Goal: Use online tool/utility: Utilize a website feature to perform a specific function

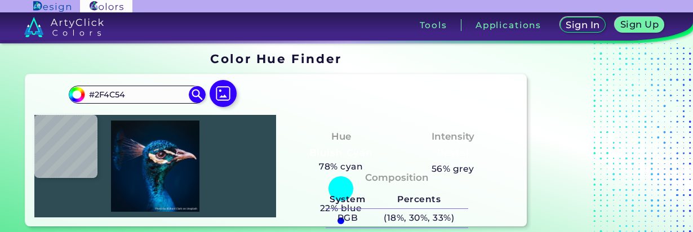
type input "#123b42"
type input "#123B42"
type input "#00070f"
type input "#00070F"
type input "#0b191d"
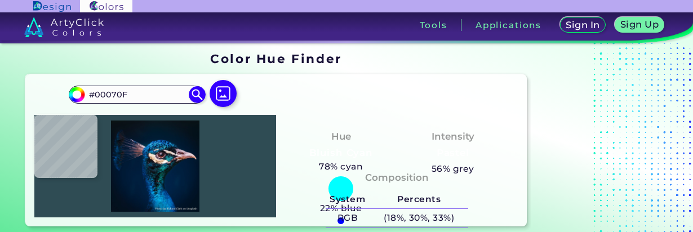
type input "#0B191D"
type input "#000710"
type input "#002434"
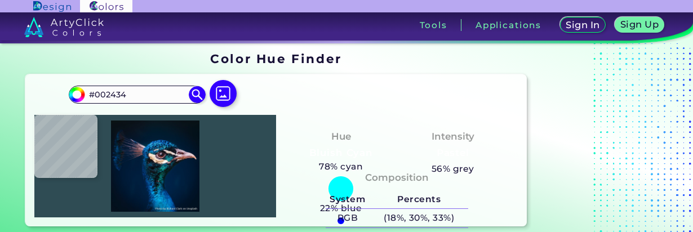
type input "#0c1724"
type input "#0C1724"
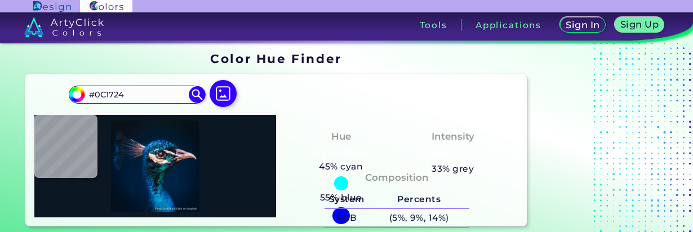
type input "#142637"
type input "#1d2939"
type input "#1D2939"
type input "#112538"
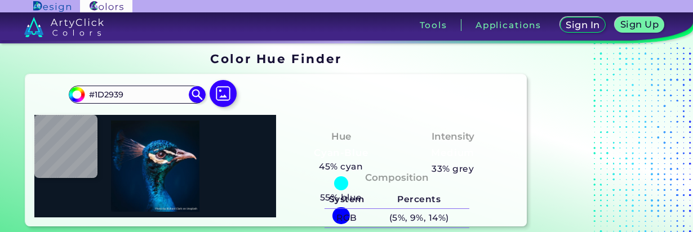
type input "#112538"
type input "#1f4358"
type input "#1F4358"
type input "#172833"
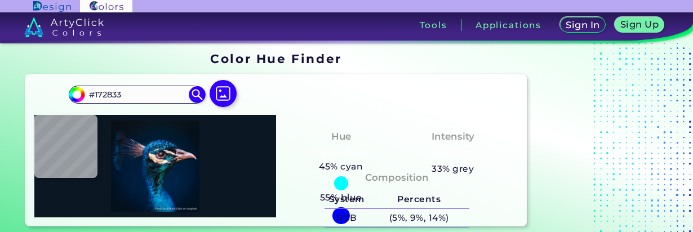
type input "#111822"
type input "#18151d"
type input "#18151D"
type input "#201b28"
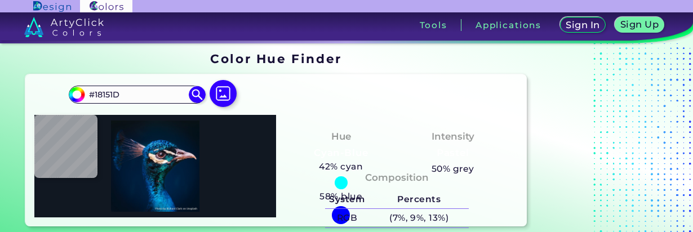
type input "#201B28"
type input "#5a4943"
type input "#5A4943"
type input "#efd2b6"
type input "#EFD2B6"
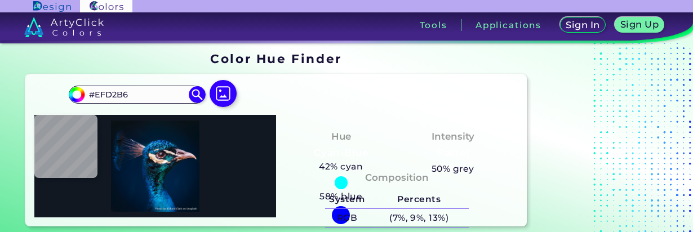
type input "#f2d8c1"
type input "#F2D8C1"
type input "#f0d3b8"
type input "#F0D3B8"
type input "#e1c4ab"
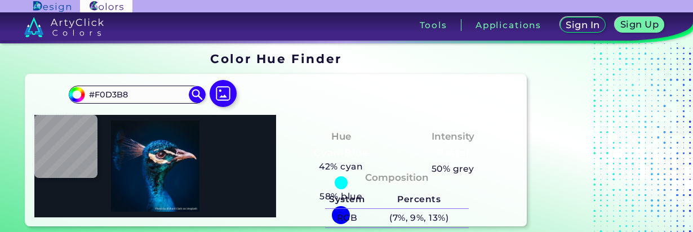
type input "#E1C4AB"
type input "#faebda"
type input "#FAEBDA"
type input "#fef1e4"
type input "#FEF1E4"
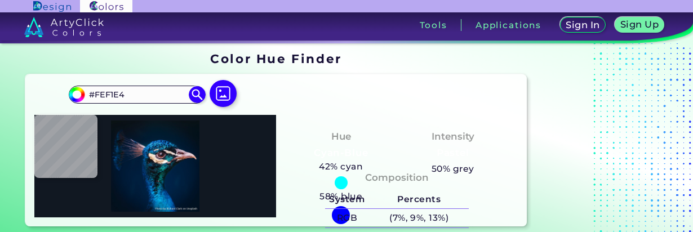
type input "#d6ccc3"
type input "#D6CCC3"
type input "#ad99a8"
type input "#AD99A8"
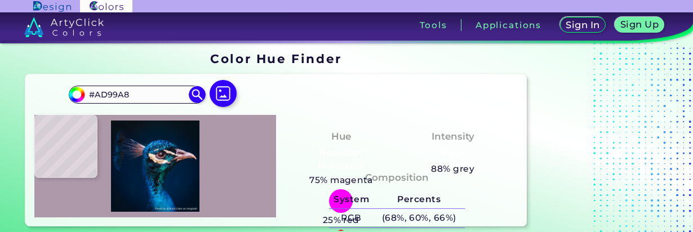
type input "#9d8196"
type input "#9D8196"
type input "#5f3f52"
type input "#5F3F52"
type input "#563e4c"
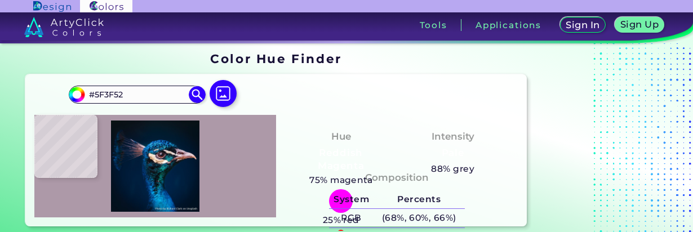
type input "#563E4C"
type input "#674a59"
type input "#674A59"
type input "#cc98a5"
type input "#CC98A5"
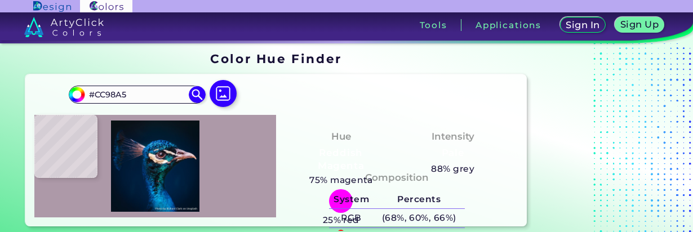
type input "#8d5160"
type input "#8D5160"
type input "#6d5d70"
type input "#6D5D70"
type input "#4e303f"
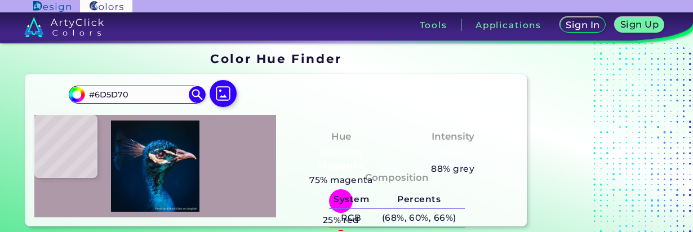
type input "#4E303F"
type input "#6e4950"
type input "#6E4950"
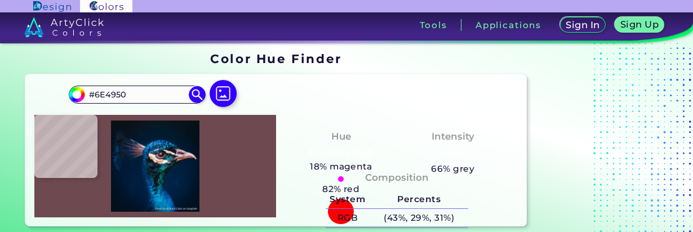
type input "#664348"
type input "#553c4c"
type input "#553C4C"
type input "#001218"
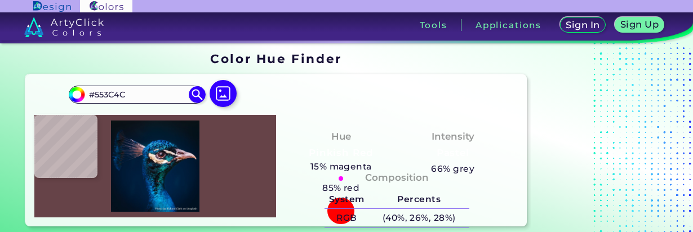
type input "#001218"
type input "#2f7981"
type input "#2F7981"
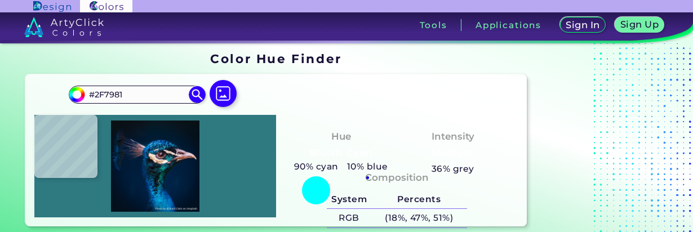
type input "#172e40"
type input "#172E40"
type input "#165989"
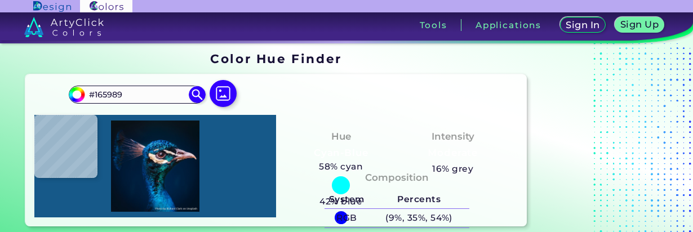
type input "#034885"
type input "#134f7e"
type input "#134F7E"
type input "#175394"
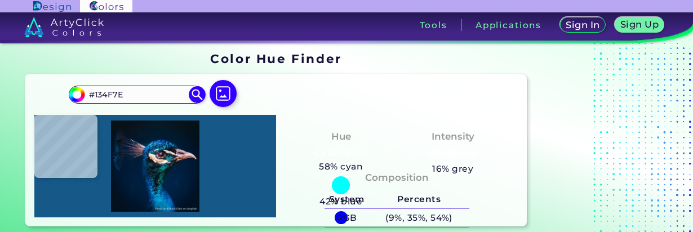
type input "#175394"
type input "#4b9cae"
type input "#4B9CAE"
type input "#f8f8f6"
type input "#F8F8F6"
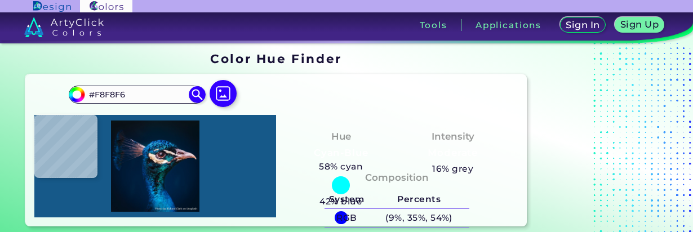
type input "#c0bbb9"
type input "#C0BBB9"
type input "#1b2132"
type input "#1B2132"
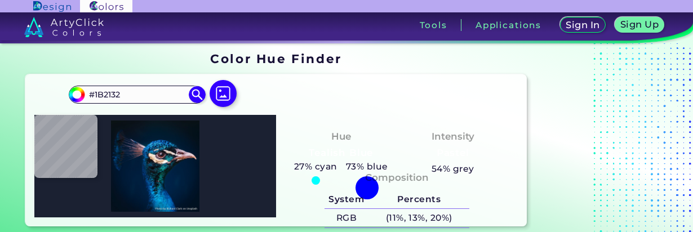
type input "#d1bfba"
type input "#D1BFBA"
type input "#052840"
type input "#38add6"
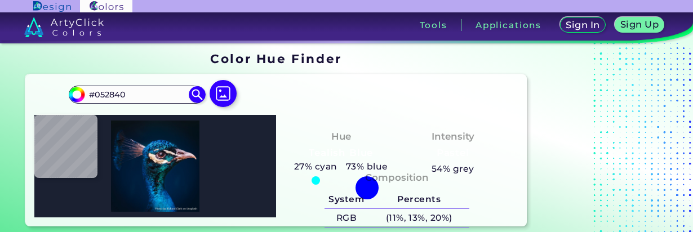
type input "#38ADD6"
type input "#0d4767"
type input "#0D4767"
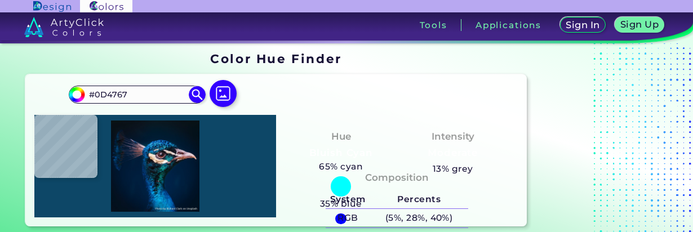
type input "#003163"
type input "#514e53"
type input "#514E53"
type input "#7a706e"
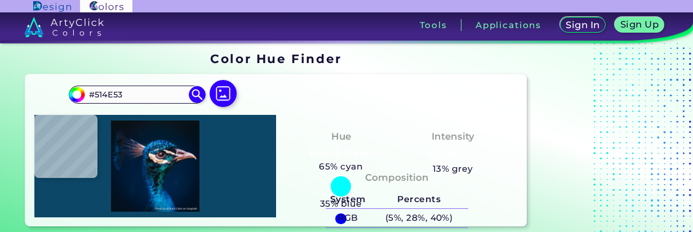
type input "#7A706E"
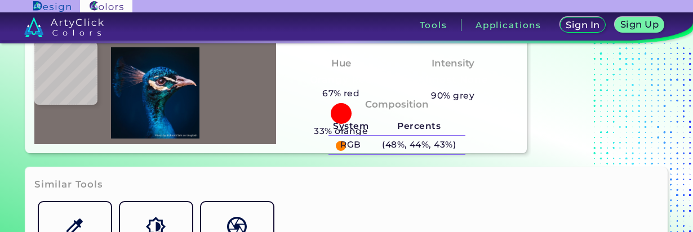
scroll to position [75, 0]
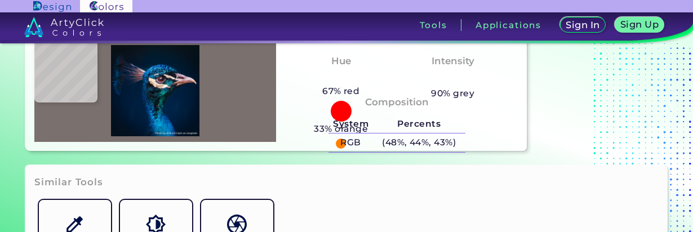
type input "#00365e"
type input "#00365E"
type input "#063a5c"
type input "#063A5C"
type input "#7595a9"
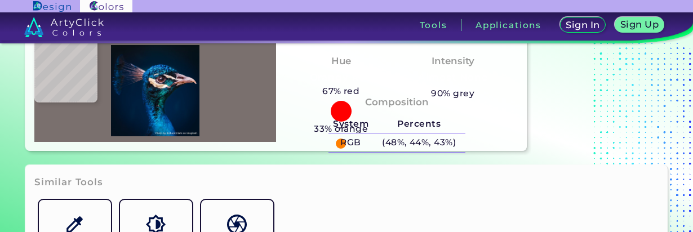
type input "#7595A9"
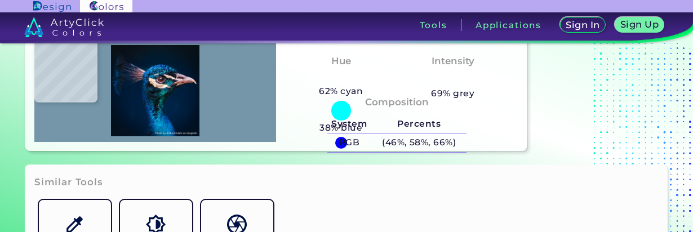
type input "#075887"
type input "#01476d"
type input "#01476D"
type input "#023761"
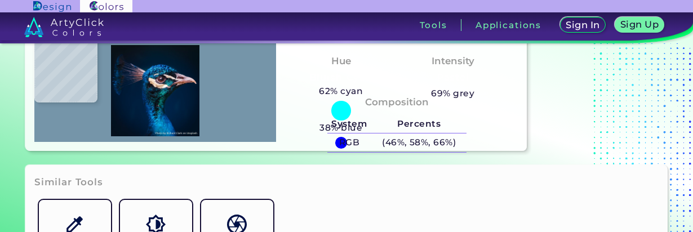
type input "#023761"
type input "#00345d"
type input "#00345D"
type input "#053b69"
type input "#053B69"
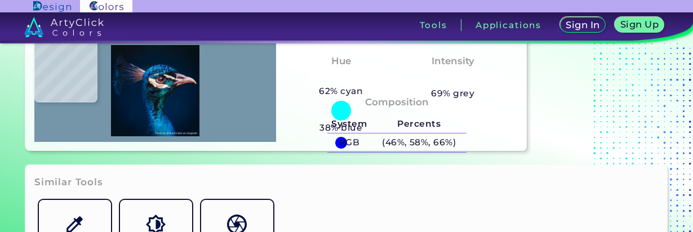
type input "#043f70"
type input "#043F70"
type input "#013767"
type input "#002a4b"
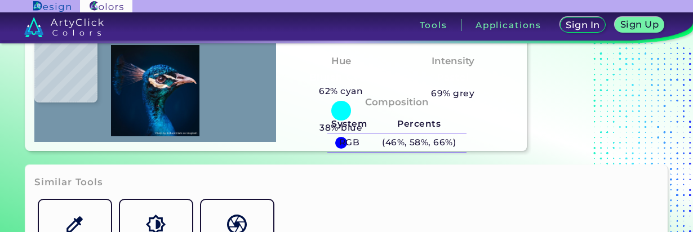
type input "#002A4B"
type input "#012246"
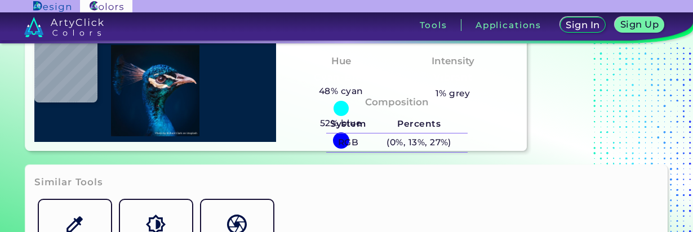
type input "#023a6e"
type input "#023A6E"
type input "#084e8c"
type input "#084E8C"
type input "#043f7b"
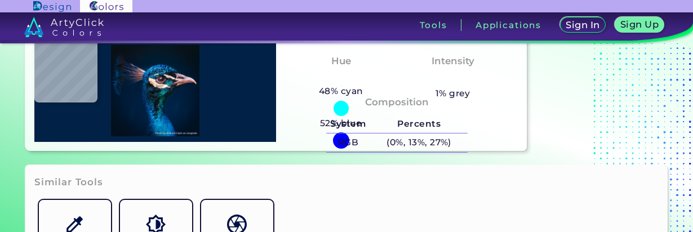
type input "#043F7B"
type input "#03356d"
type input "#03356D"
type input "#01346f"
type input "#01346F"
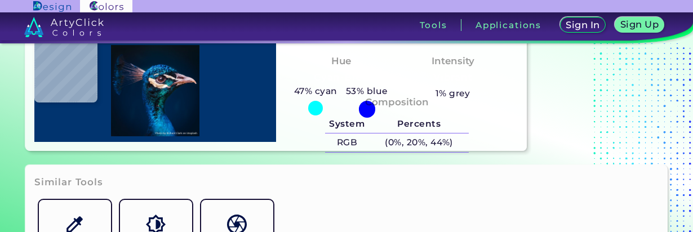
type input "#034383"
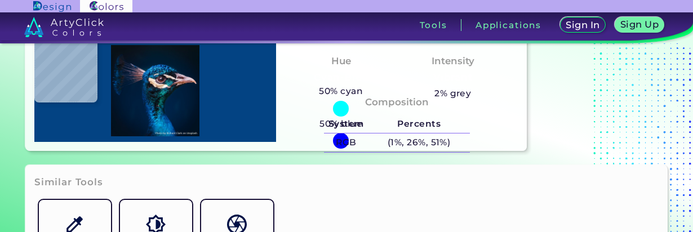
type input "#014086"
type input "#044b84"
type input "#044B84"
type input "#045ca7"
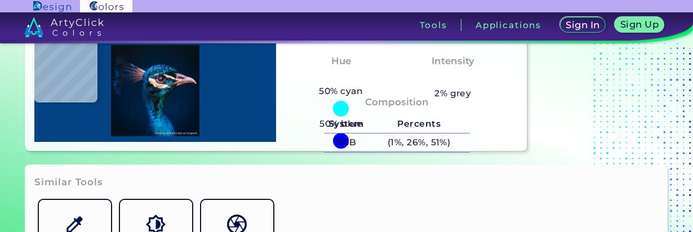
type input "#045CA7"
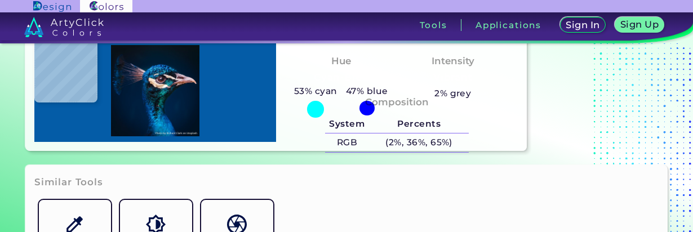
type input "#004b87"
type input "#004B87"
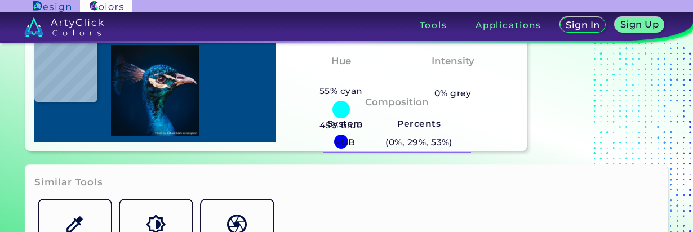
type input "#045ca7"
type input "#045CA7"
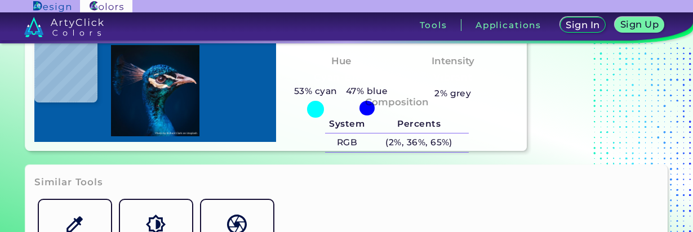
type input "#084a82"
type input "#084A82"
type input "#002f56"
type input "#002F56"
type input "#023464"
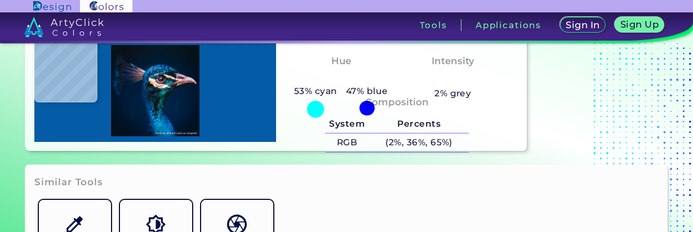
type input "#023464"
type input "#001d42"
type input "#001D42"
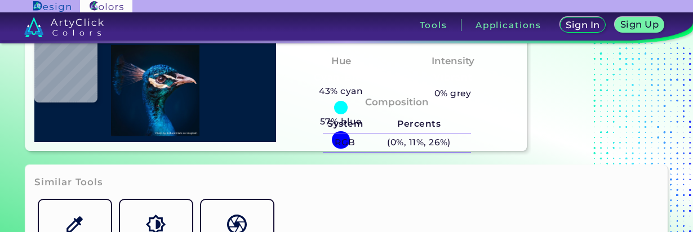
type input "#012f5e"
type input "#012F5E"
type input "#003258"
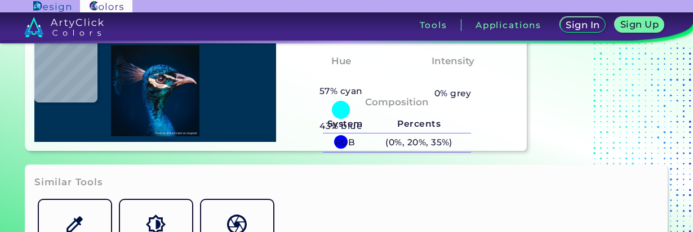
type input "#012f5e"
type input "#012F5E"
type input "#001d42"
type input "#001D42"
type input "#002f56"
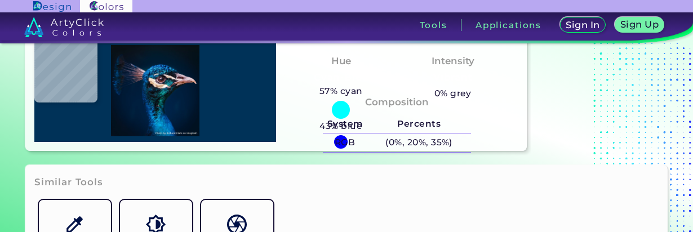
type input "#002F56"
type input "#045ca7"
type input "#045CA7"
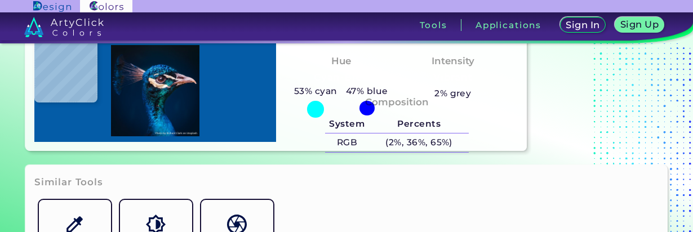
type input "#0e65a7"
type input "#0E65A7"
type input "#0451a1"
type input "#0451A1"
type input "#0b6aa6"
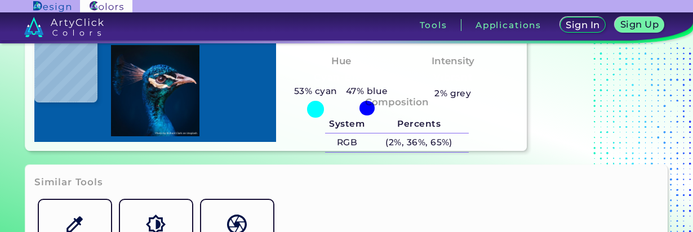
type input "#0B6AA6"
type input "#046cb8"
type input "#046CB8"
type input "#045c9d"
type input "#045C9D"
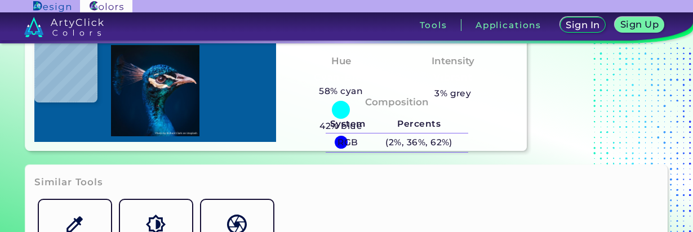
type input "#045d9a"
type input "#045D9A"
type input "#026ba5"
type input "#026BA5"
type input "#01457c"
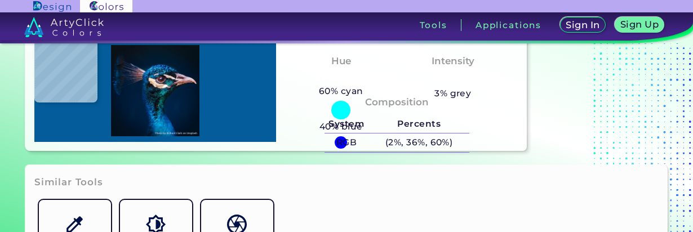
type input "#01457C"
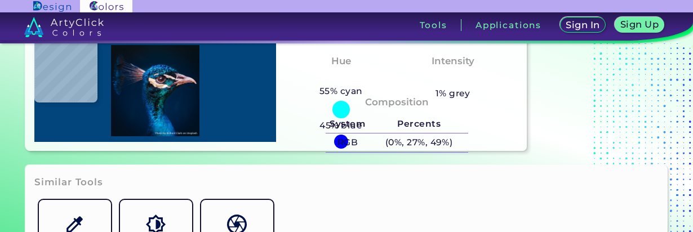
type input "#01416f"
type input "#01416F"
type input "#074360"
type input "#00548e"
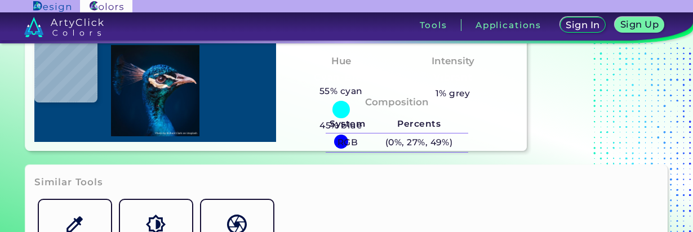
type input "#00548E"
type input "#002345"
type input "#001f3e"
type input "#001F3E"
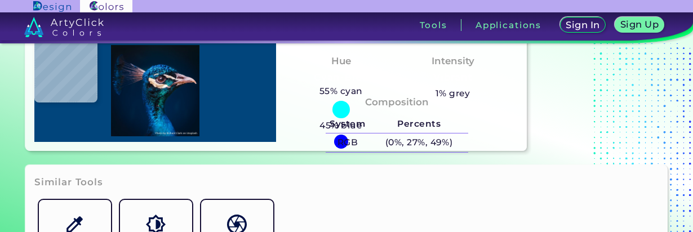
type input "#00152c"
type input "#00152C"
type input "#000000"
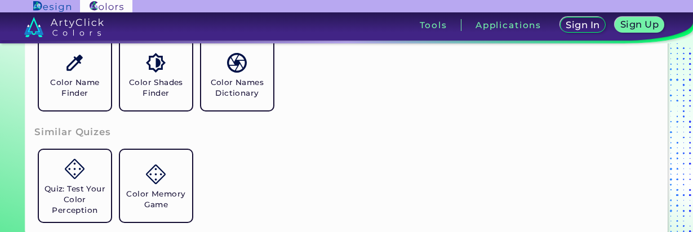
scroll to position [264, 0]
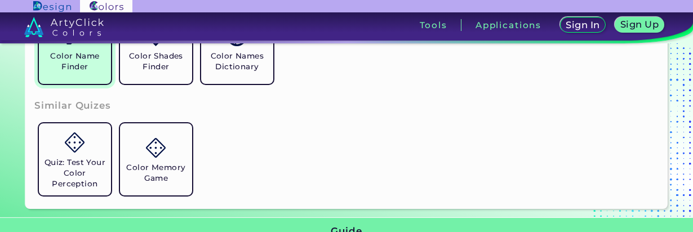
click at [67, 77] on link "Color Name Finder" at bounding box center [74, 47] width 81 height 81
